Goal: Find specific page/section: Find specific page/section

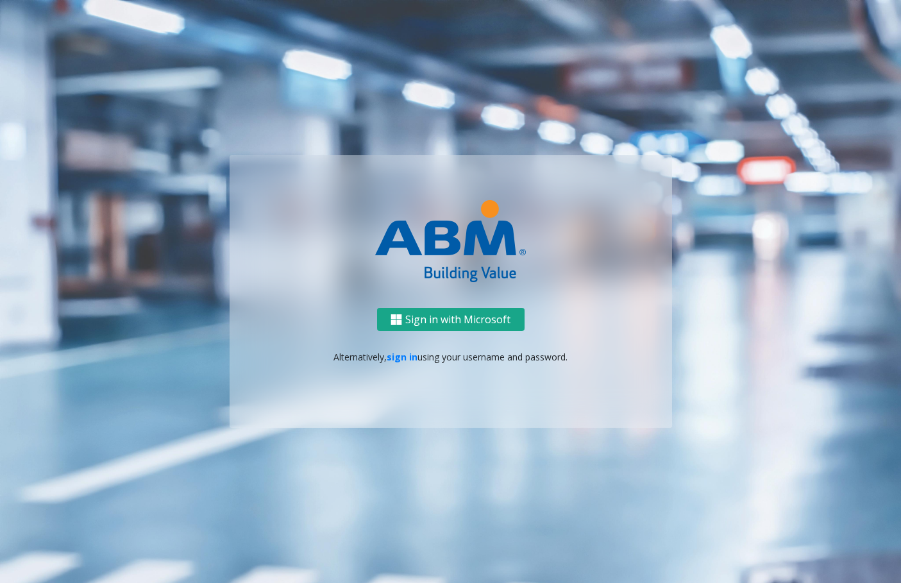
click at [429, 320] on button "Sign in with Microsoft" at bounding box center [450, 320] width 147 height 24
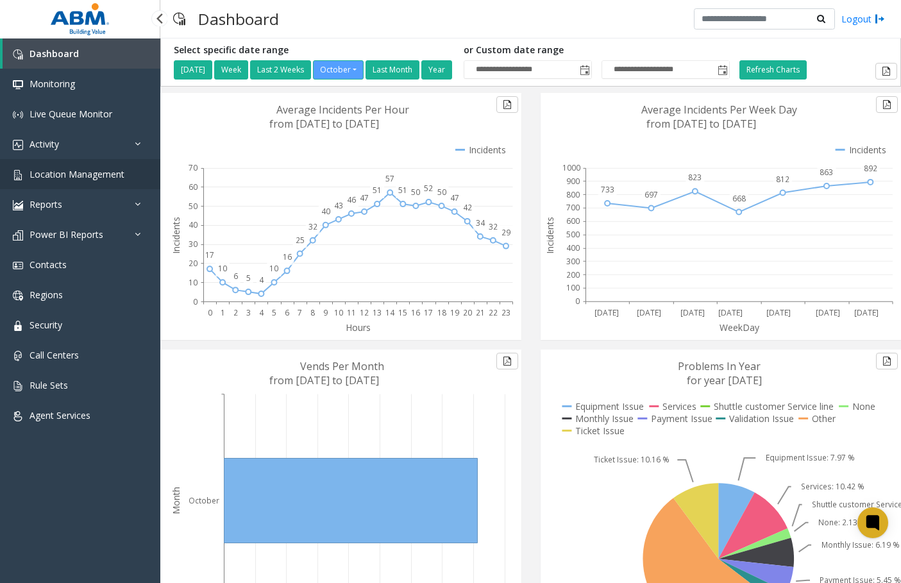
click at [86, 169] on span "Location Management" at bounding box center [76, 174] width 95 height 12
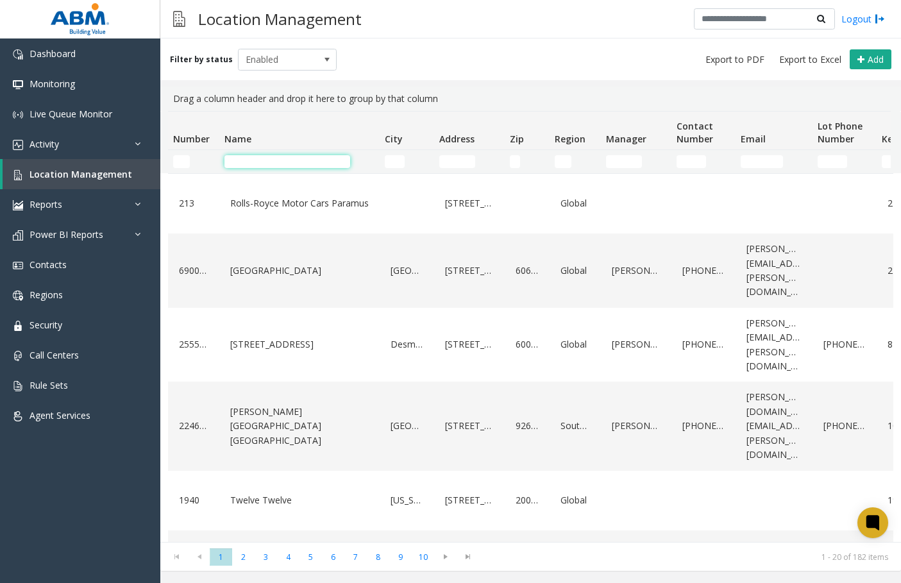
click at [255, 163] on input "Name Filter" at bounding box center [287, 161] width 126 height 13
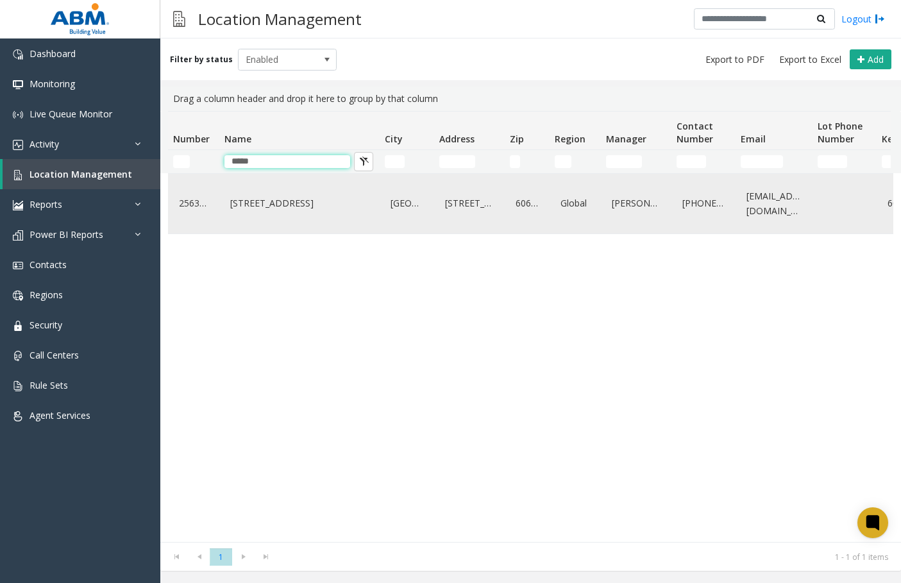
type input "*****"
click at [337, 208] on link "5051 N Broadway" at bounding box center [299, 203] width 145 height 21
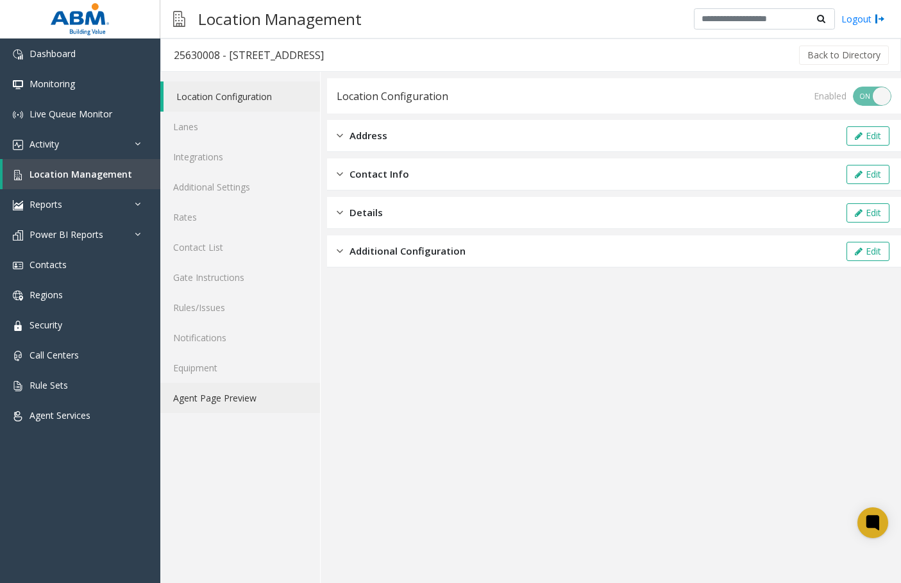
click at [230, 393] on link "Agent Page Preview" at bounding box center [240, 398] width 160 height 30
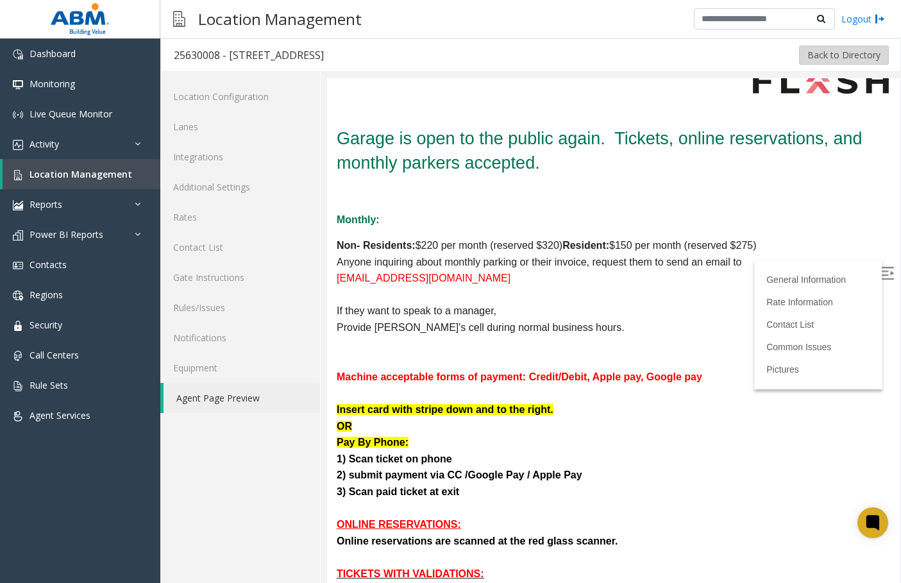
scroll to position [321, 0]
